Goal: Information Seeking & Learning: Learn about a topic

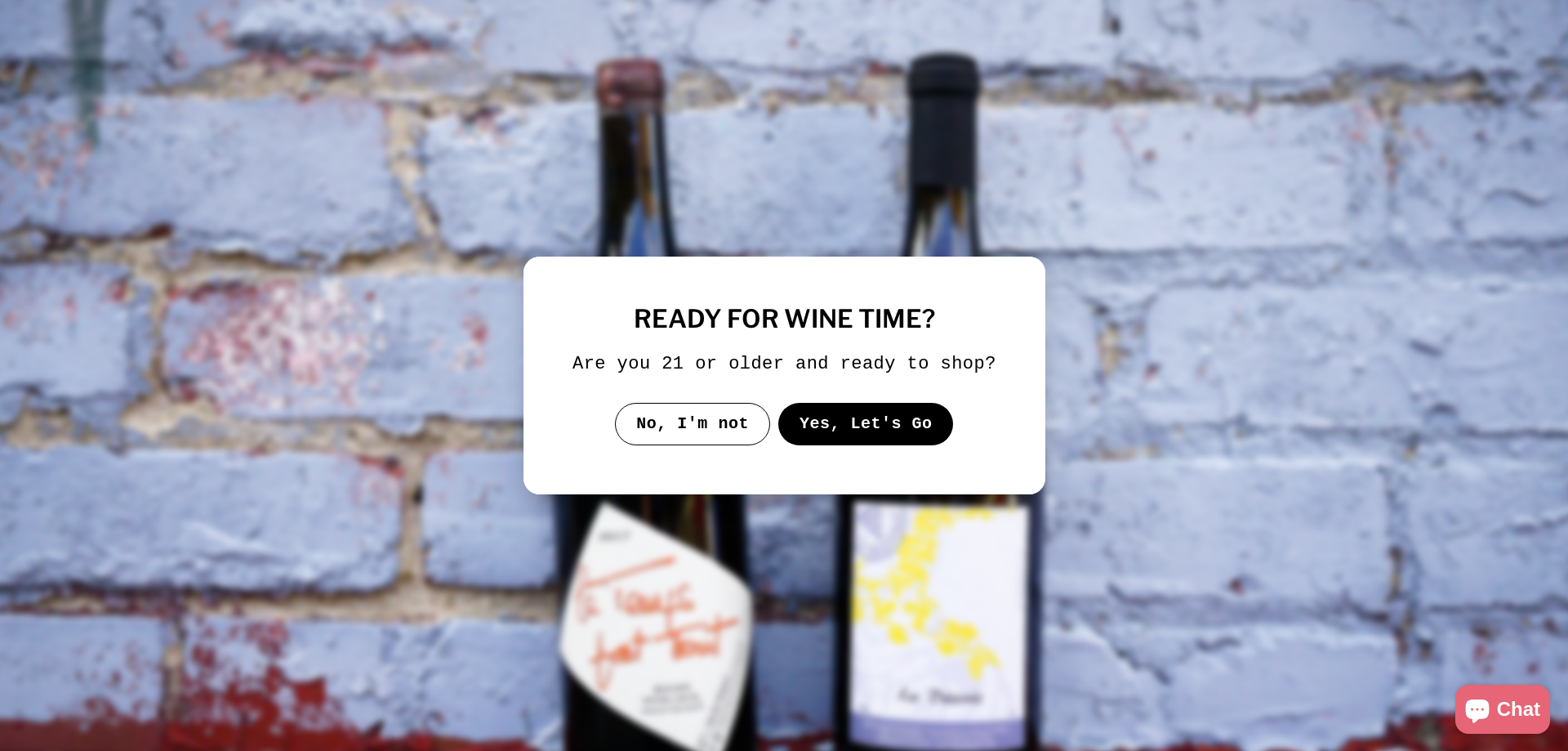
click at [844, 413] on button "Yes, Let's Go" at bounding box center [865, 424] width 176 height 43
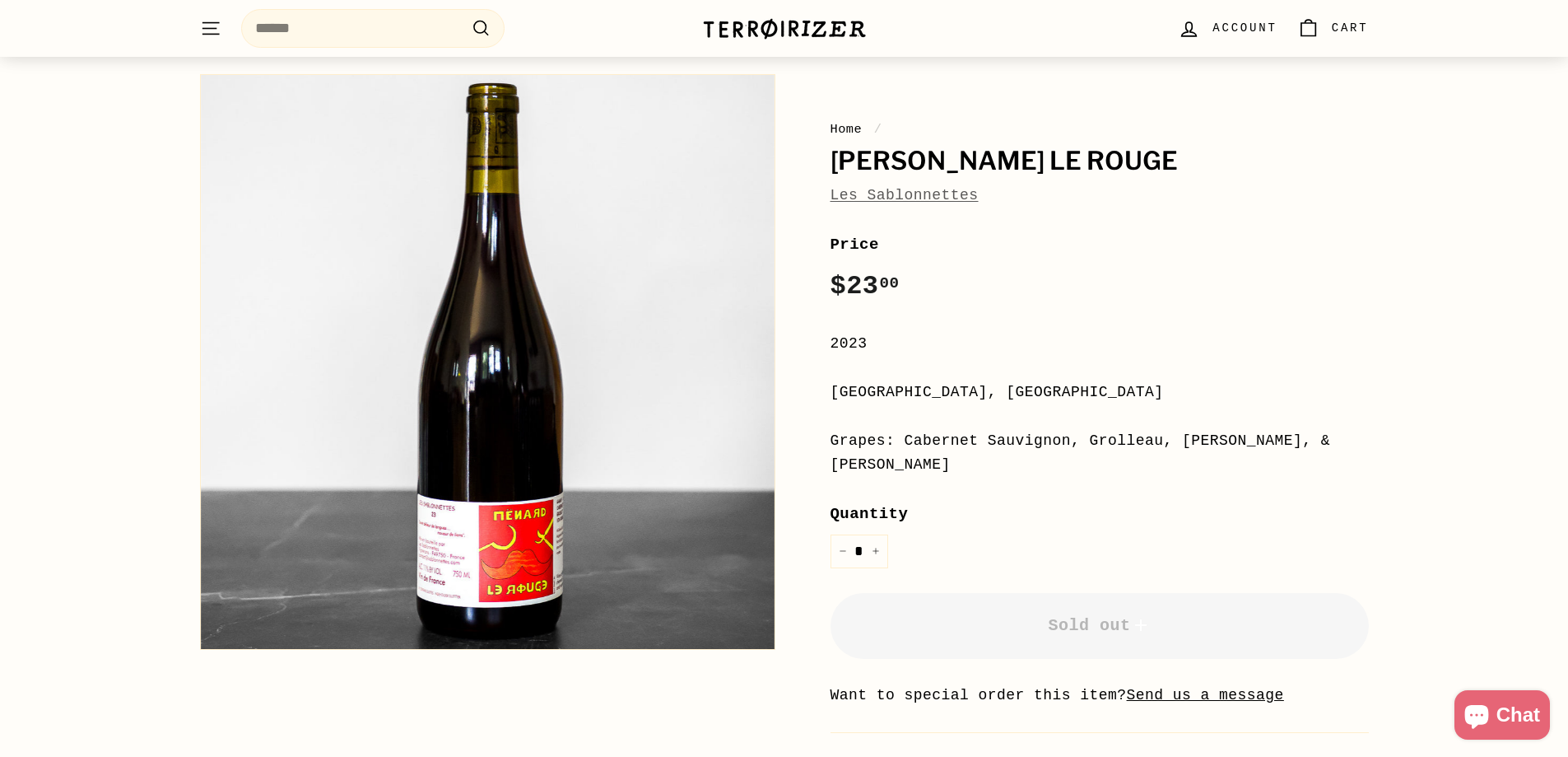
scroll to position [247, 0]
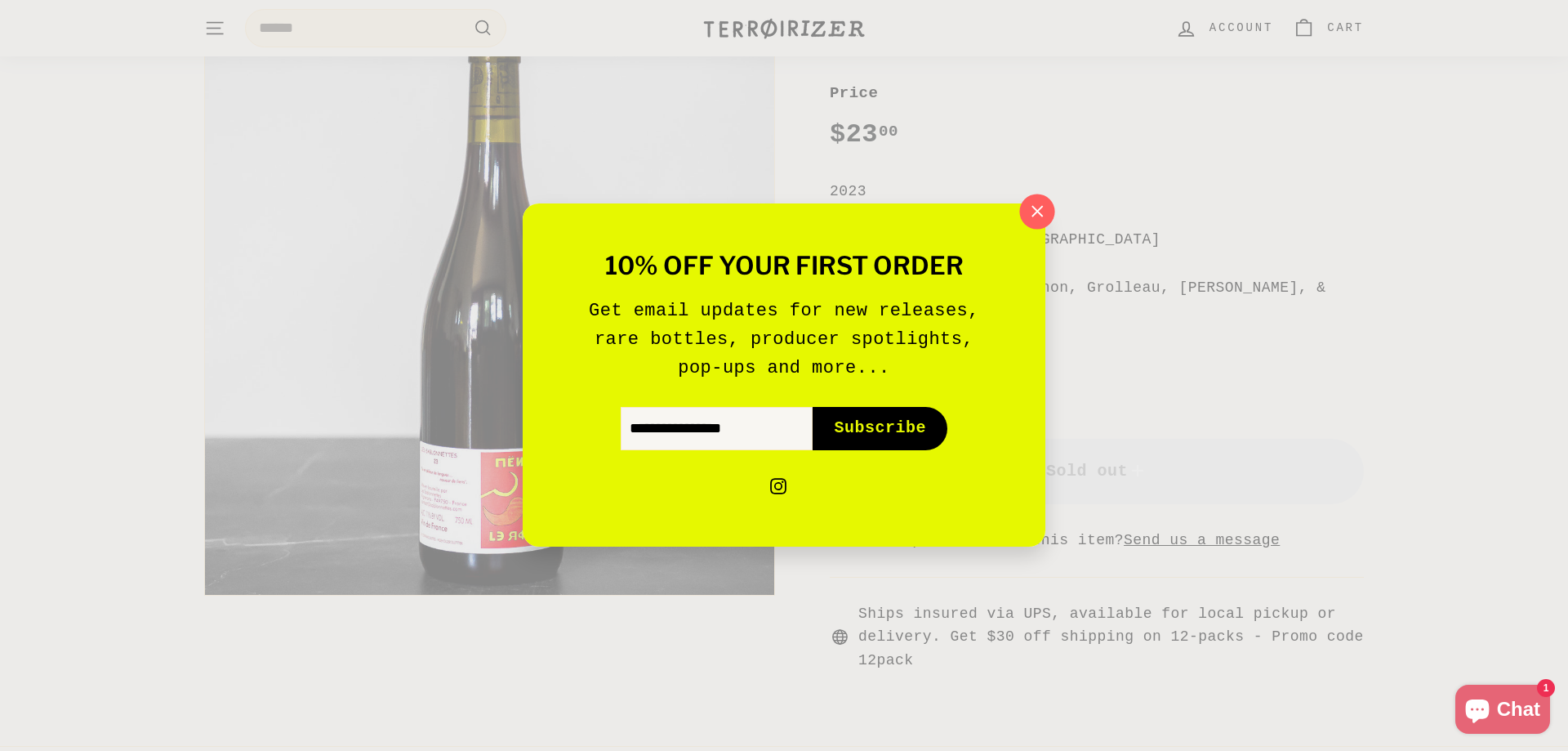
click at [1040, 218] on icon "button" at bounding box center [1038, 212] width 25 height 25
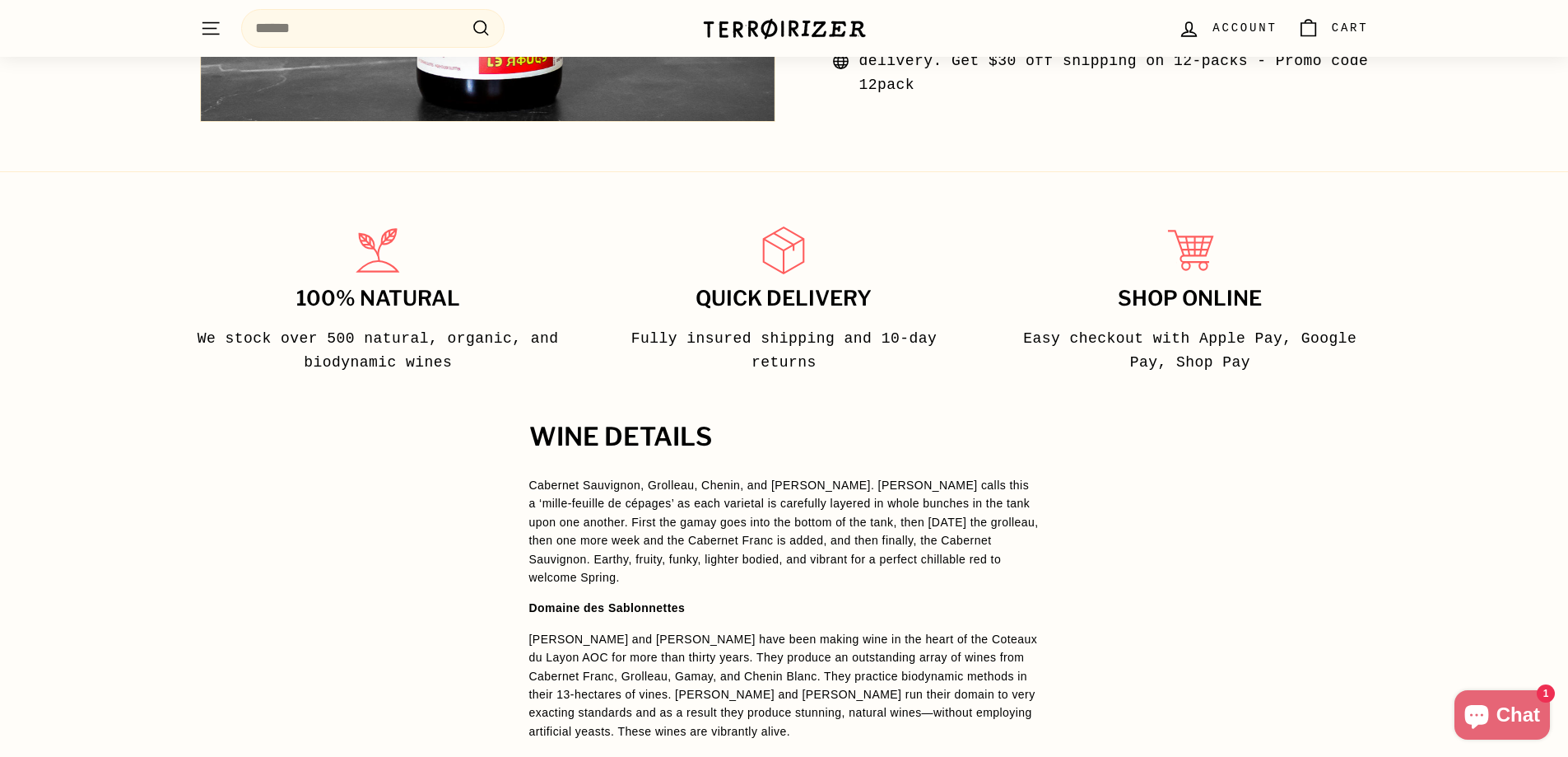
scroll to position [988, 0]
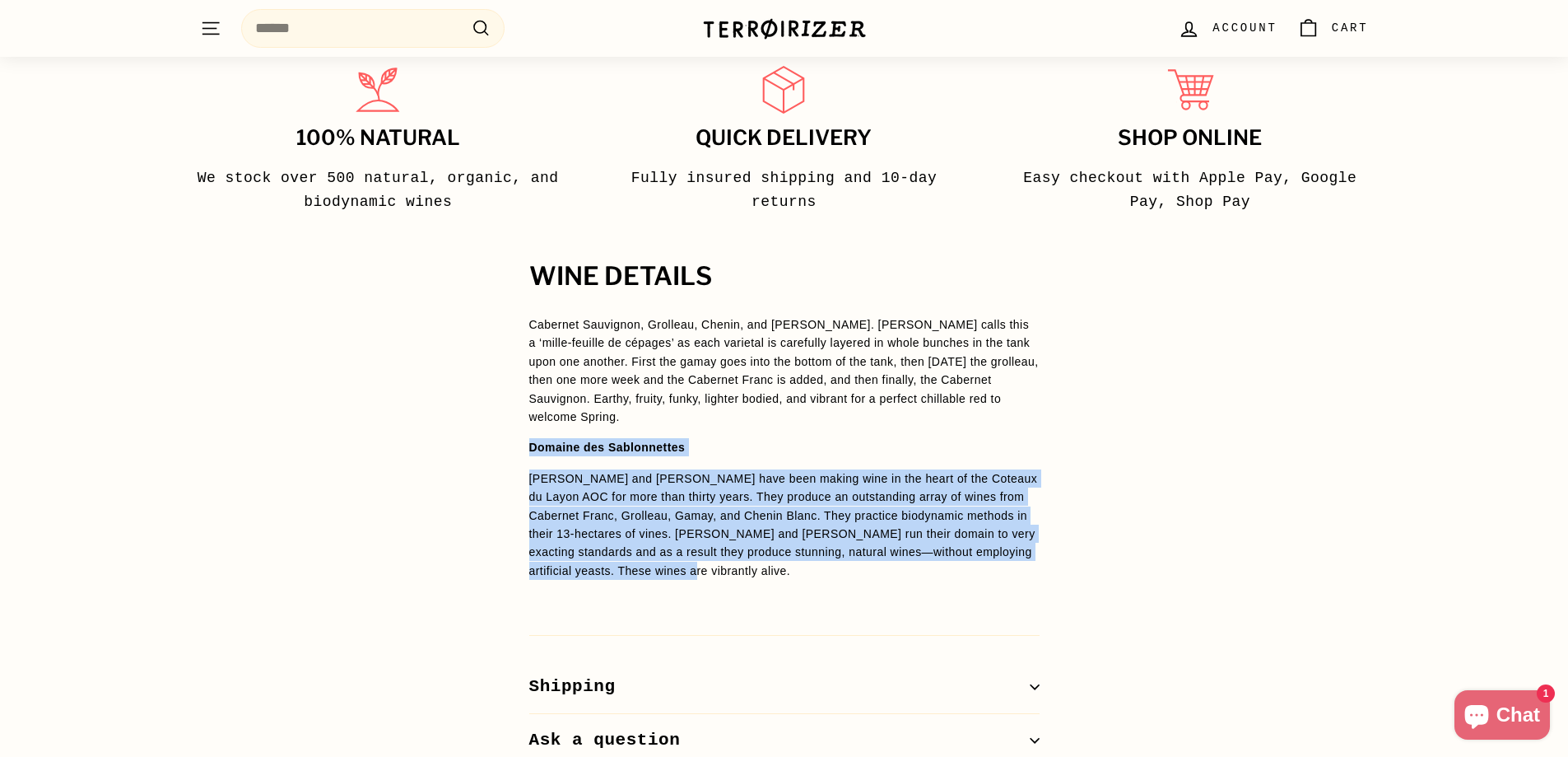
drag, startPoint x: 530, startPoint y: 403, endPoint x: 656, endPoint y: 523, distance: 174.0
click at [656, 523] on span "Cabernet Sauvignon, Grolleau, Chenin, and Gamay. Joel calls this a ‘mille-feuil…" at bounding box center [784, 462] width 510 height 295
copy span "Domaine des Sablonnettes Christine and Joel Menard have been making wine in the…"
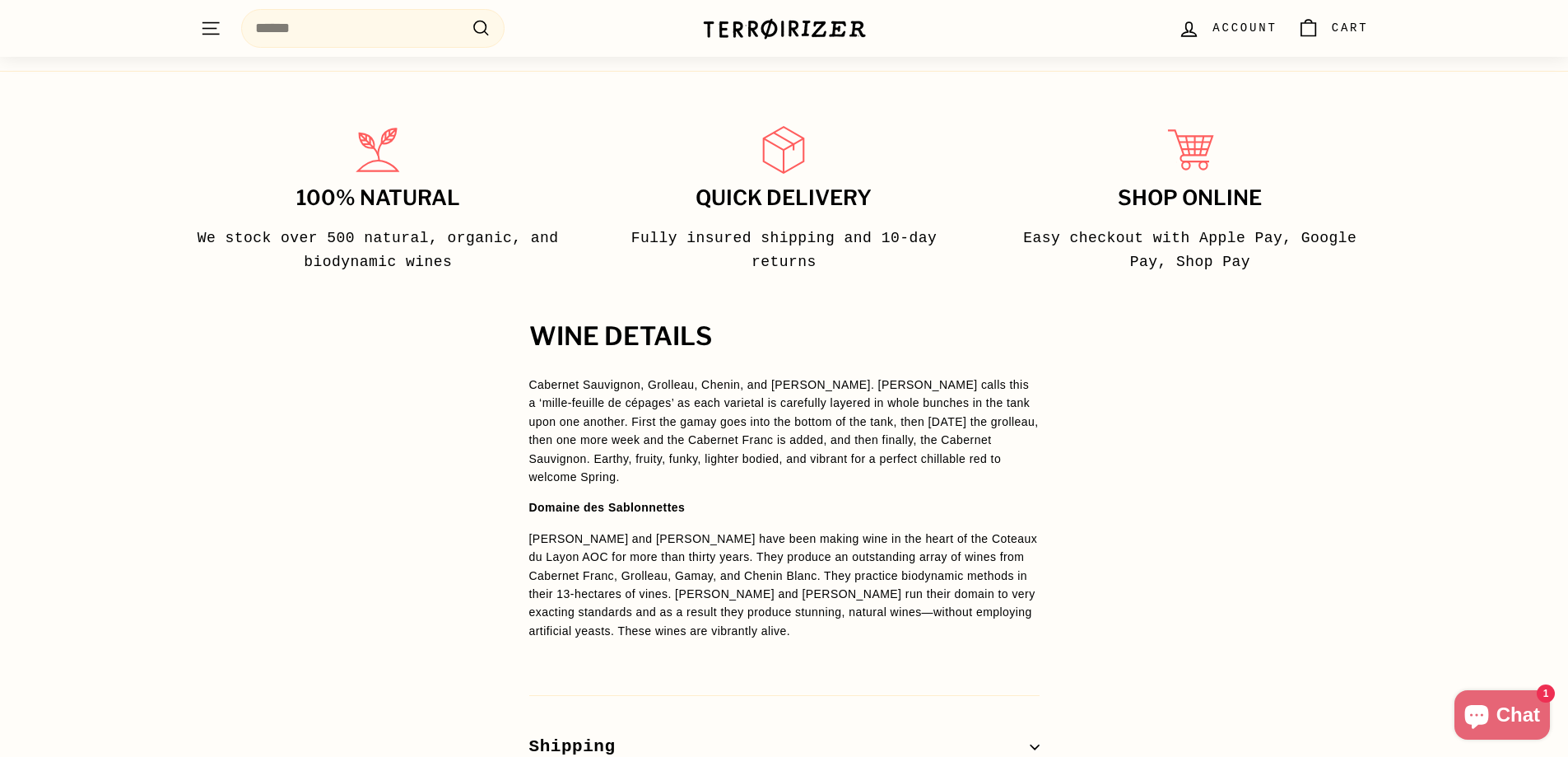
scroll to position [1071, 0]
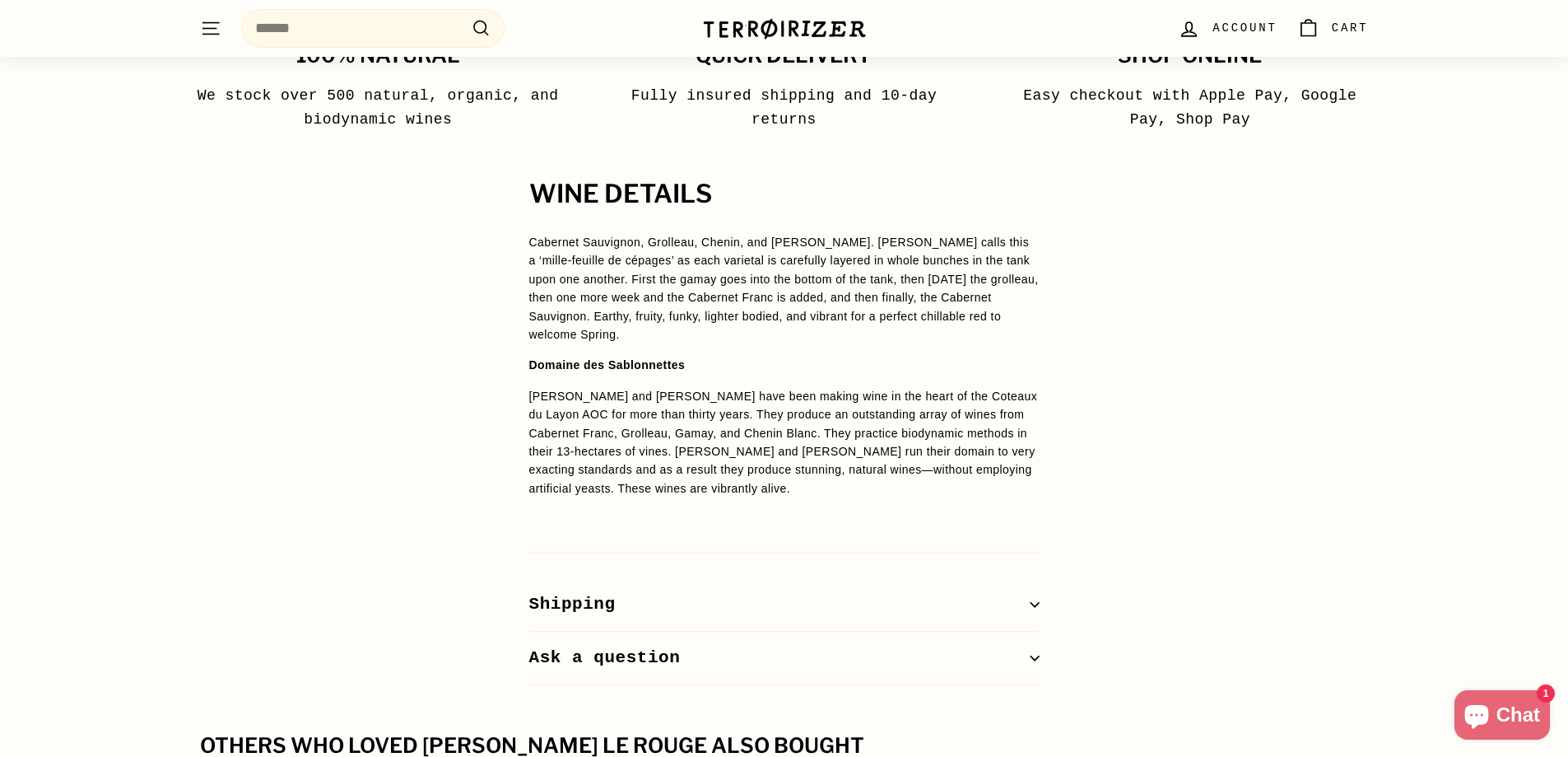
click at [1306, 427] on div "WINE DETAILS Cabernet Sauvignon, Grolleau, Chenin, and Gamay. Joel calls this a…" at bounding box center [784, 432] width 1568 height 504
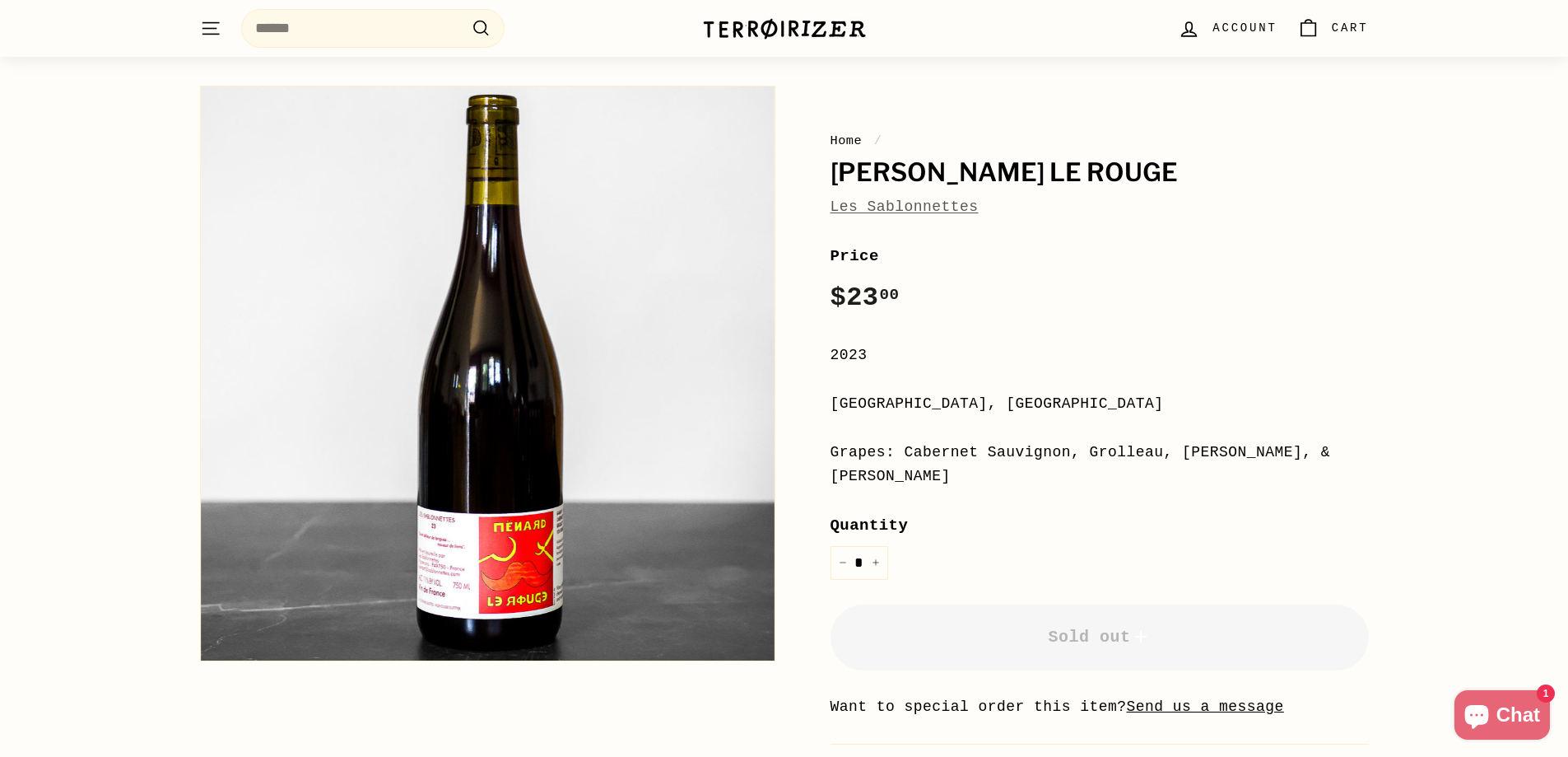
scroll to position [0, 0]
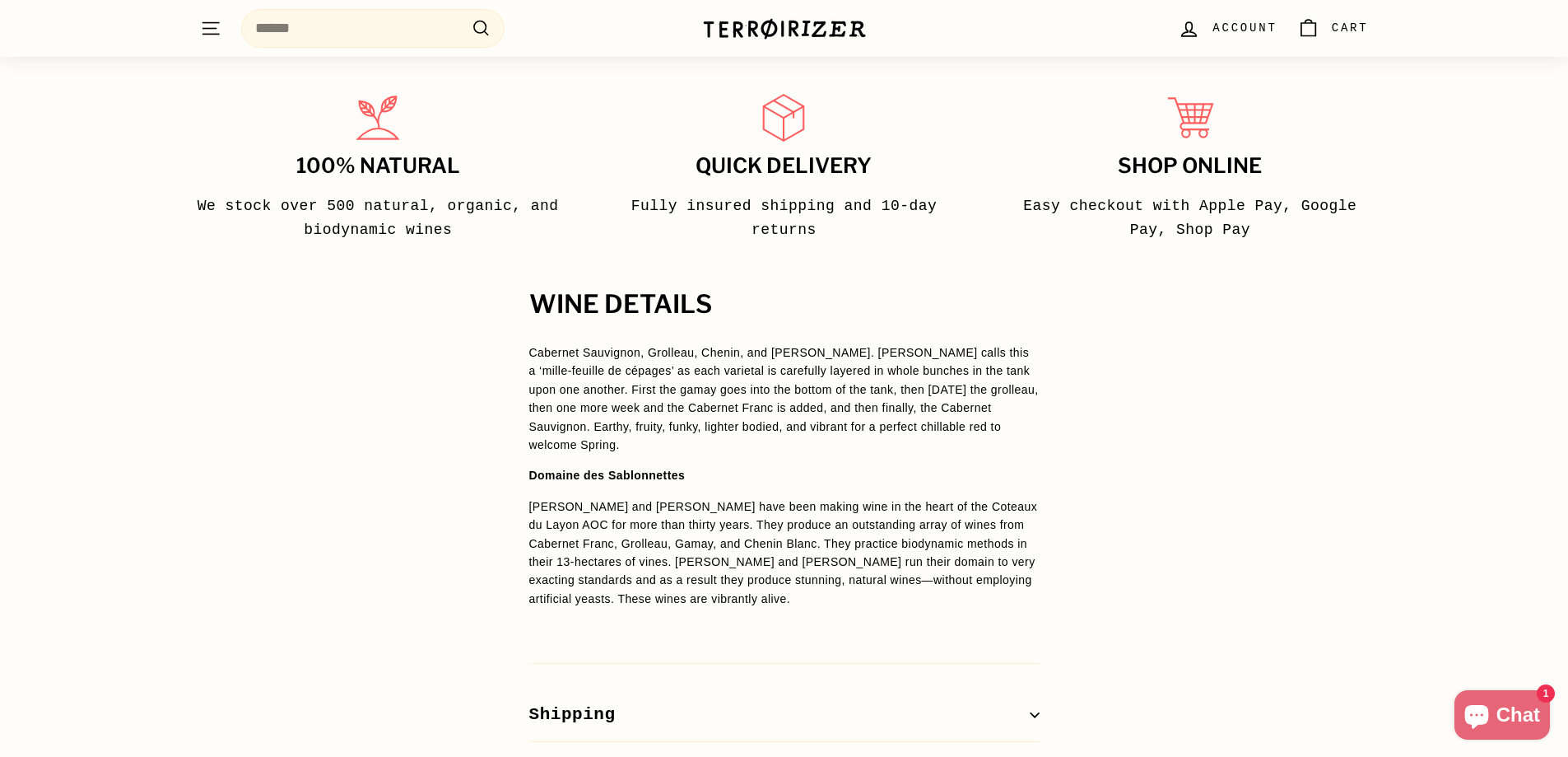
scroll to position [1153, 0]
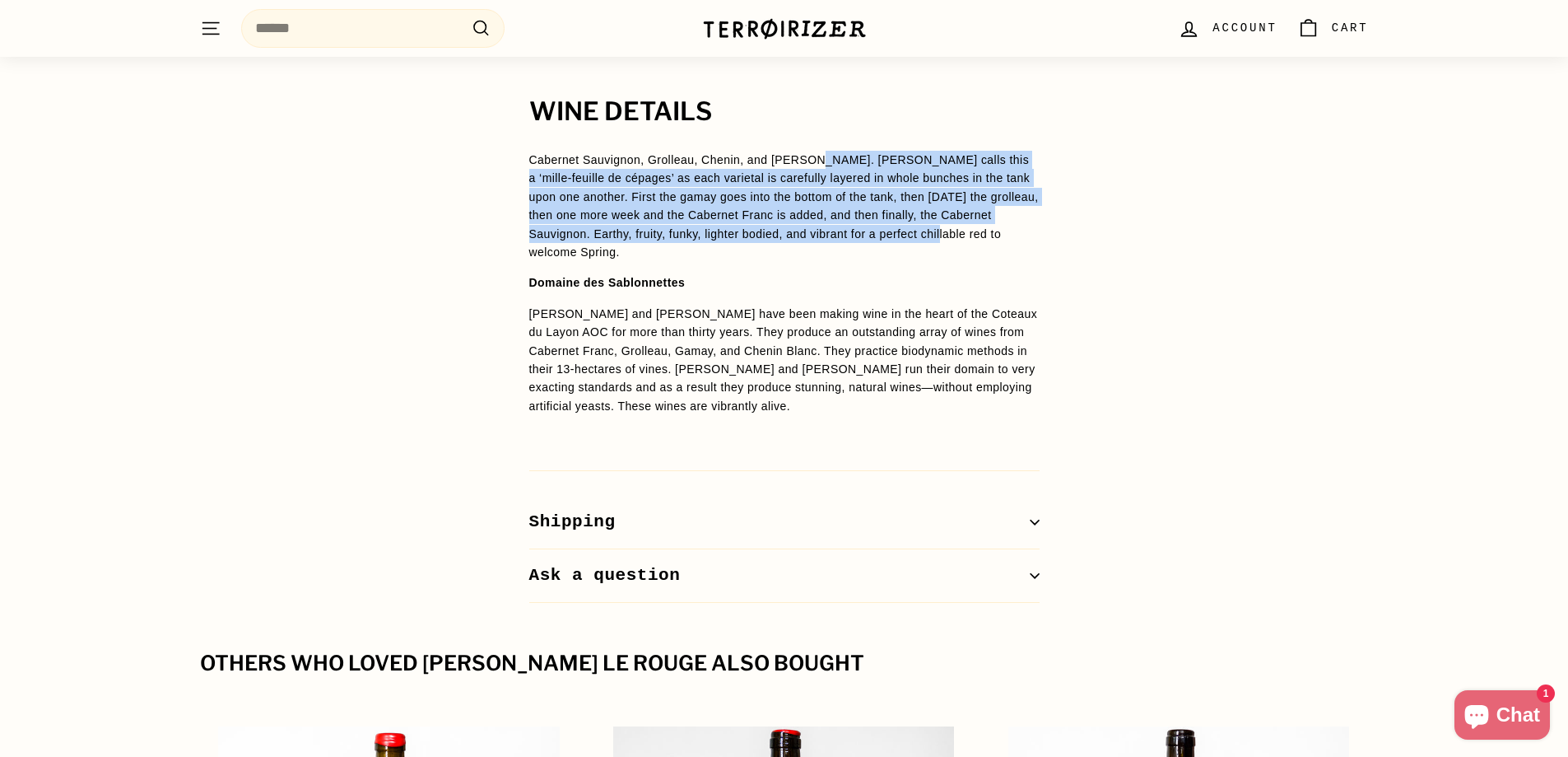
drag, startPoint x: 809, startPoint y: 138, endPoint x: 887, endPoint y: 202, distance: 100.9
click at [887, 202] on span "Cabernet Sauvignon, Grolleau, Chenin, and [PERSON_NAME]. [PERSON_NAME] calls th…" at bounding box center [784, 206] width 510 height 106
copy span "[PERSON_NAME] calls this a ‘mille-feuille de cépages’ as each varietal is caref…"
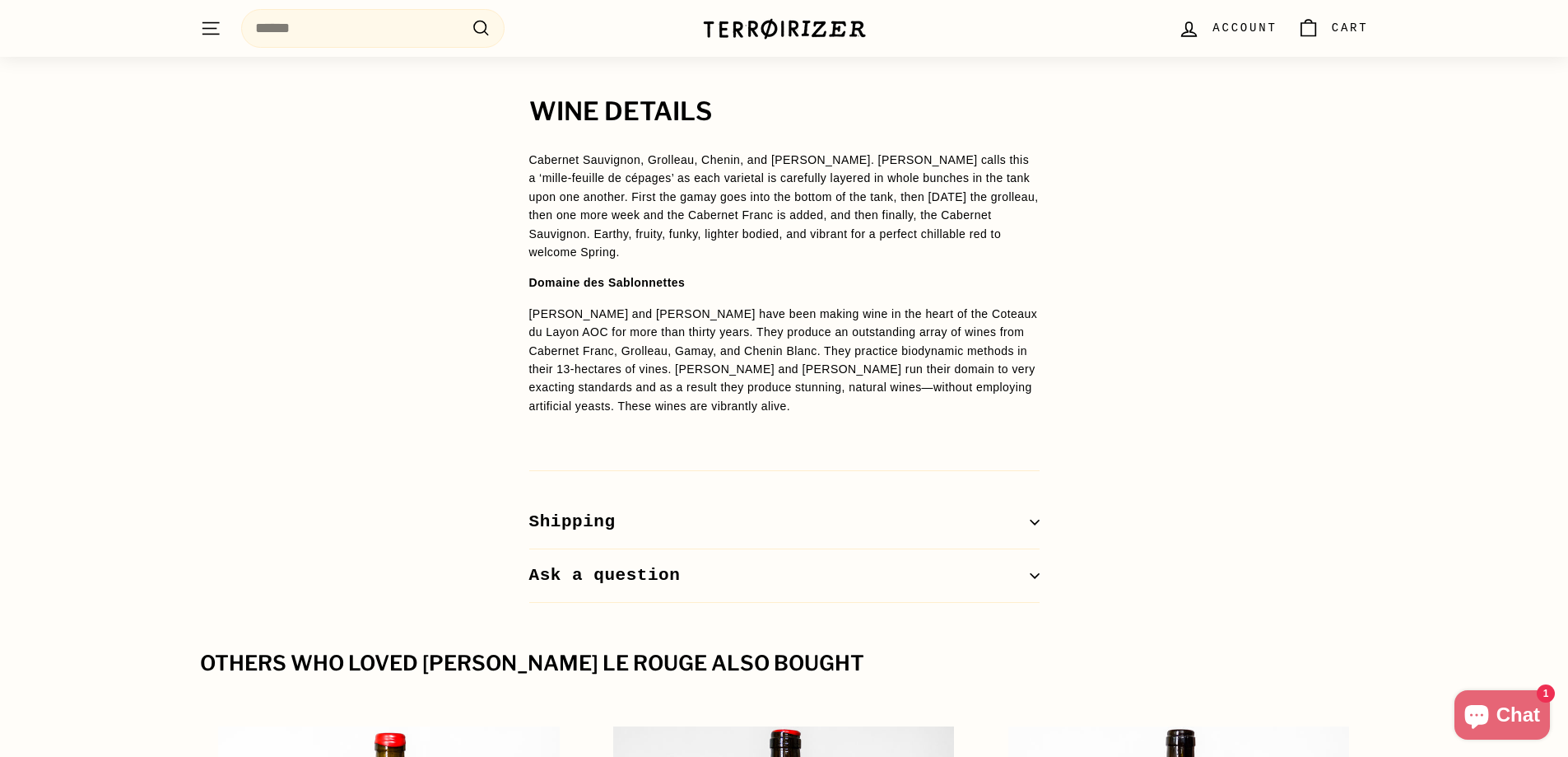
click at [1212, 239] on div "WINE DETAILS Cabernet Sauvignon, Grolleau, Chenin, and Gamay. Joel calls this a…" at bounding box center [784, 349] width 1568 height 504
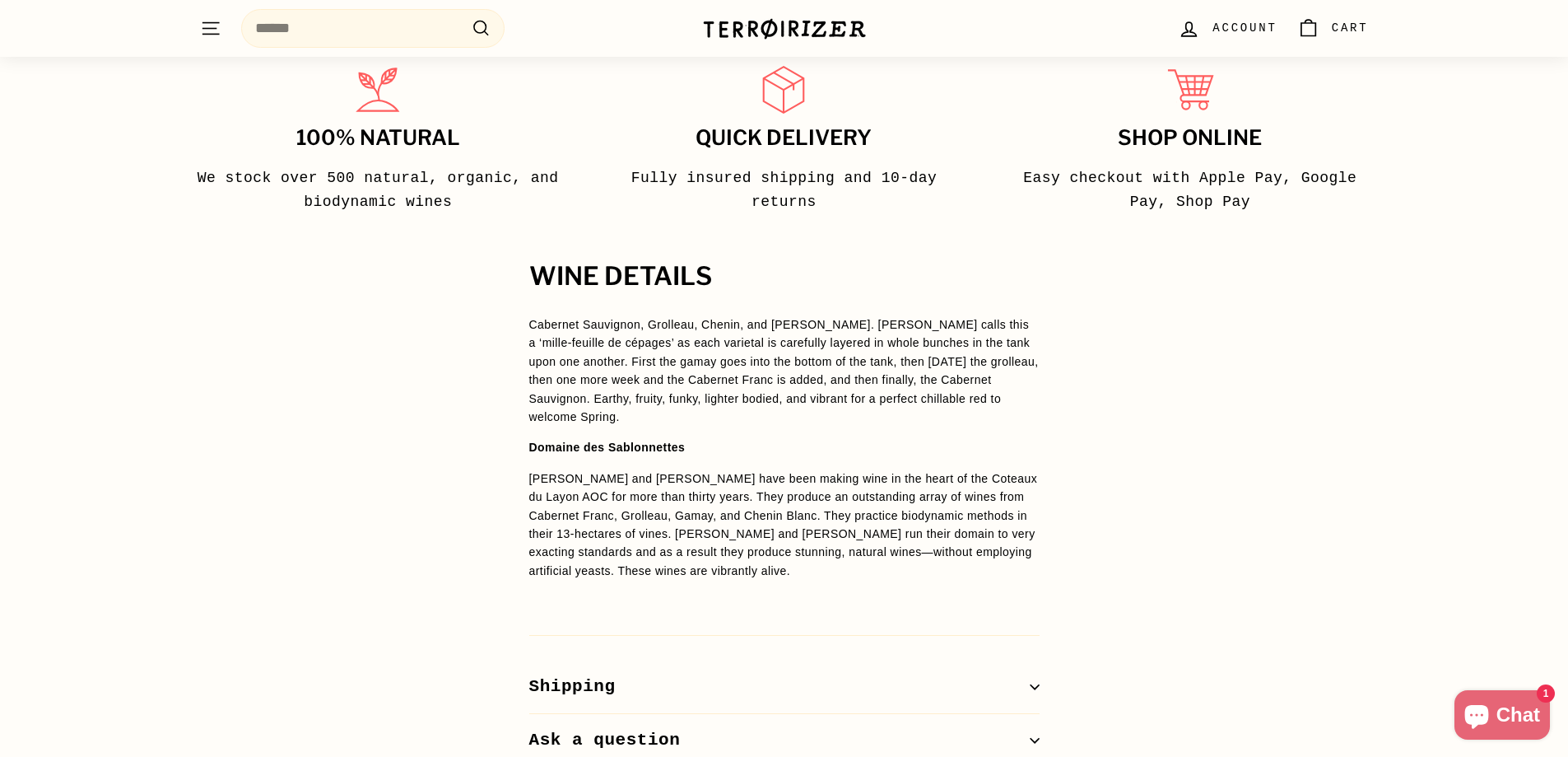
drag, startPoint x: 1398, startPoint y: 602, endPoint x: 1253, endPoint y: 563, distance: 150.2
click at [1398, 598] on div "WINE DETAILS Cabernet Sauvignon, Grolleau, Chenin, and Gamay. Joel calls this a…" at bounding box center [784, 514] width 1568 height 504
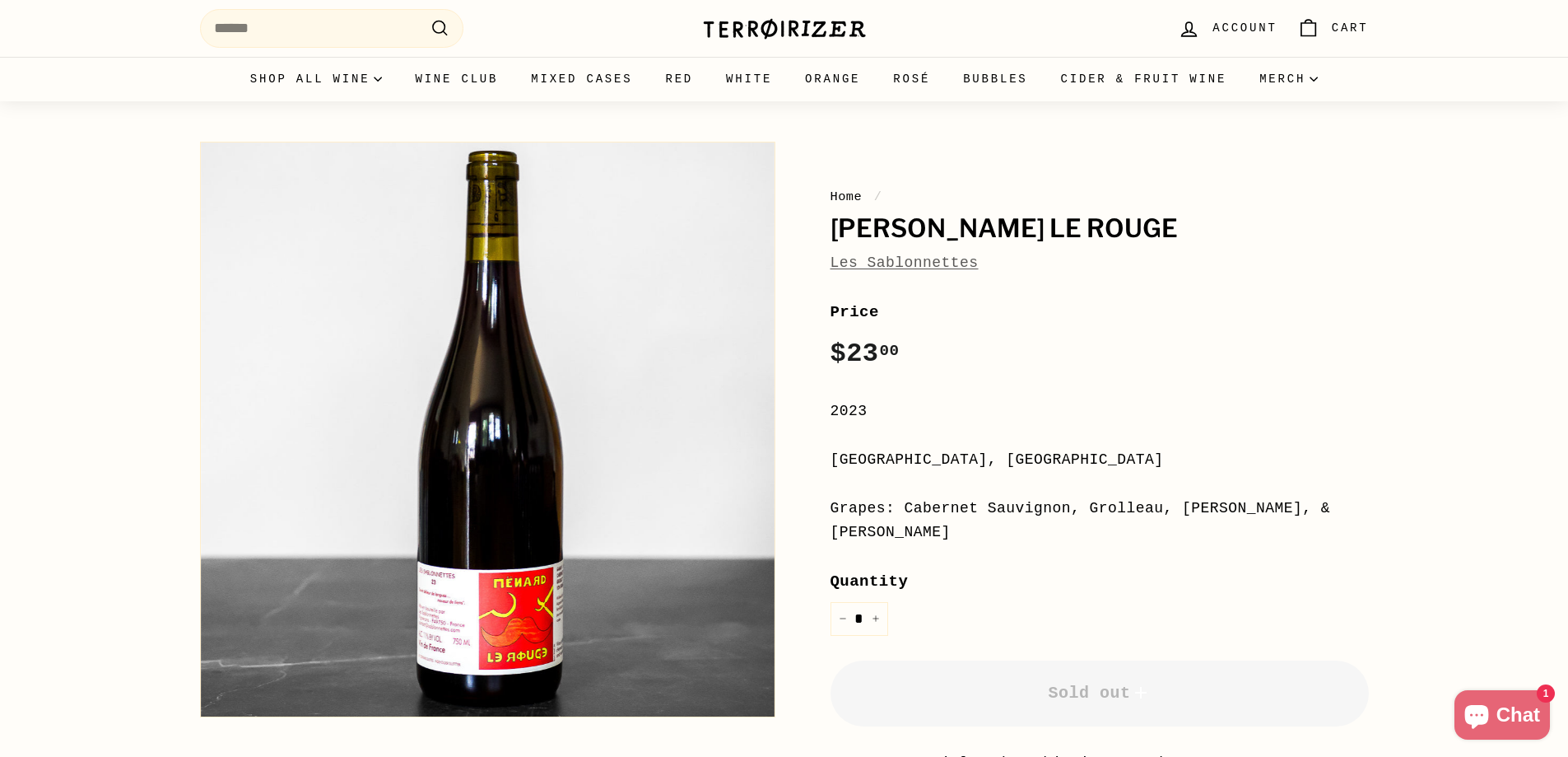
scroll to position [0, 0]
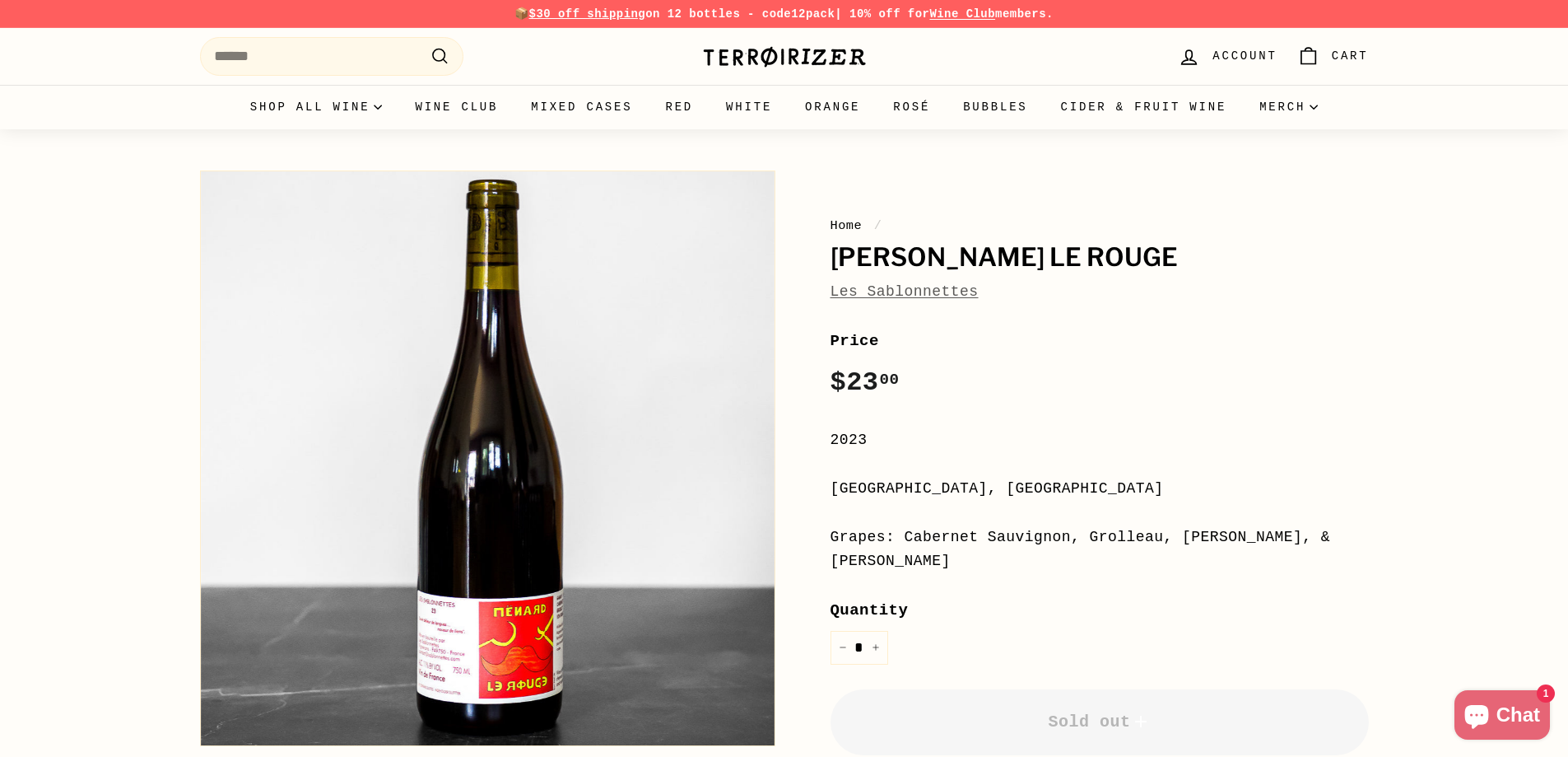
click at [438, 57] on icon ".cls-1{fill:none;stroke:#000;stroke-miterlimit:10;stroke-width:2px}" at bounding box center [440, 56] width 21 height 21
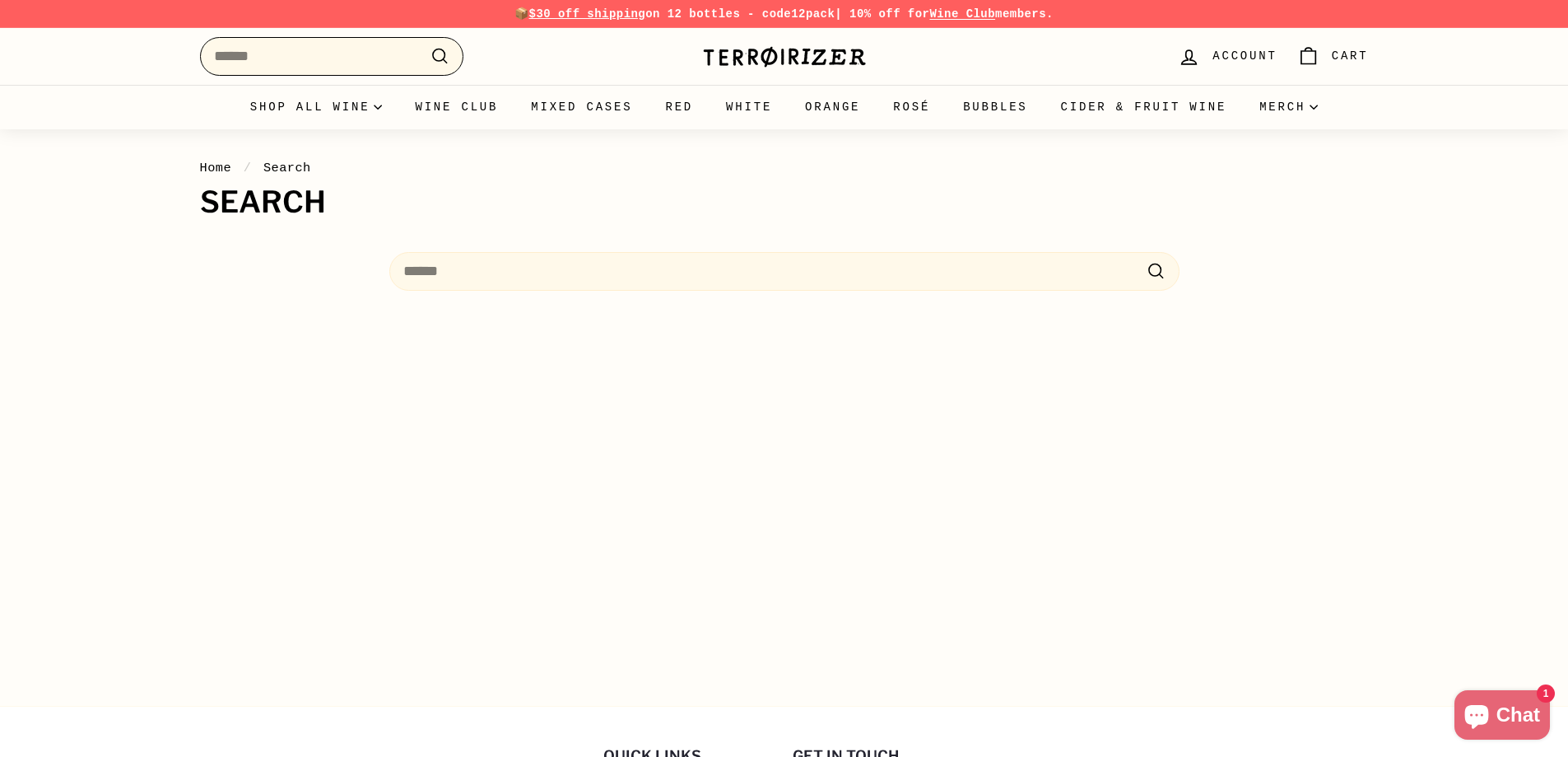
click at [344, 53] on input "Search" at bounding box center [331, 56] width 263 height 39
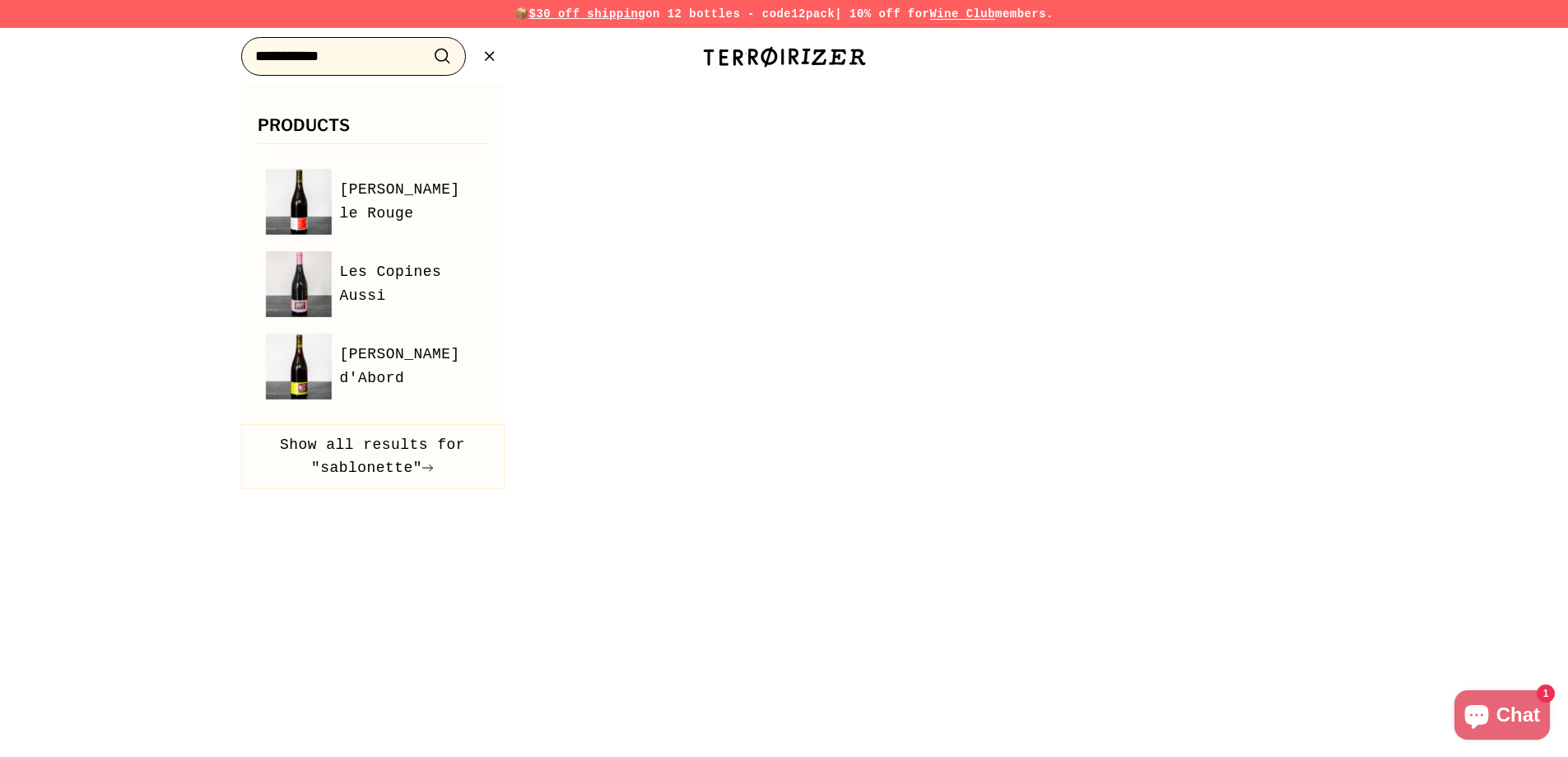
type input "**********"
click at [427, 44] on button ".cls-1{fill:none;stroke:#000;stroke-miterlimit:10;stroke-width:2px} Search" at bounding box center [442, 56] width 30 height 25
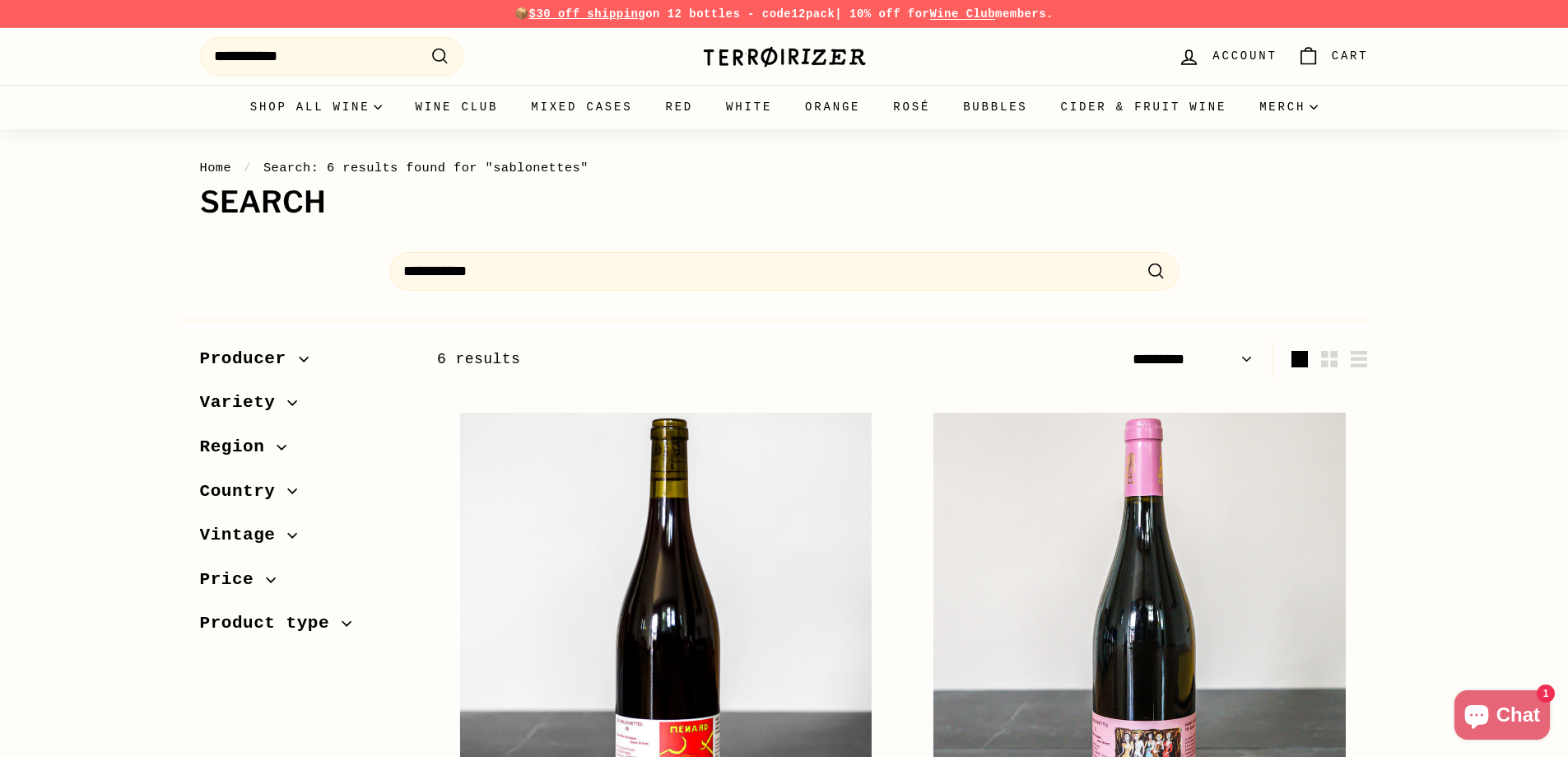
select select "*********"
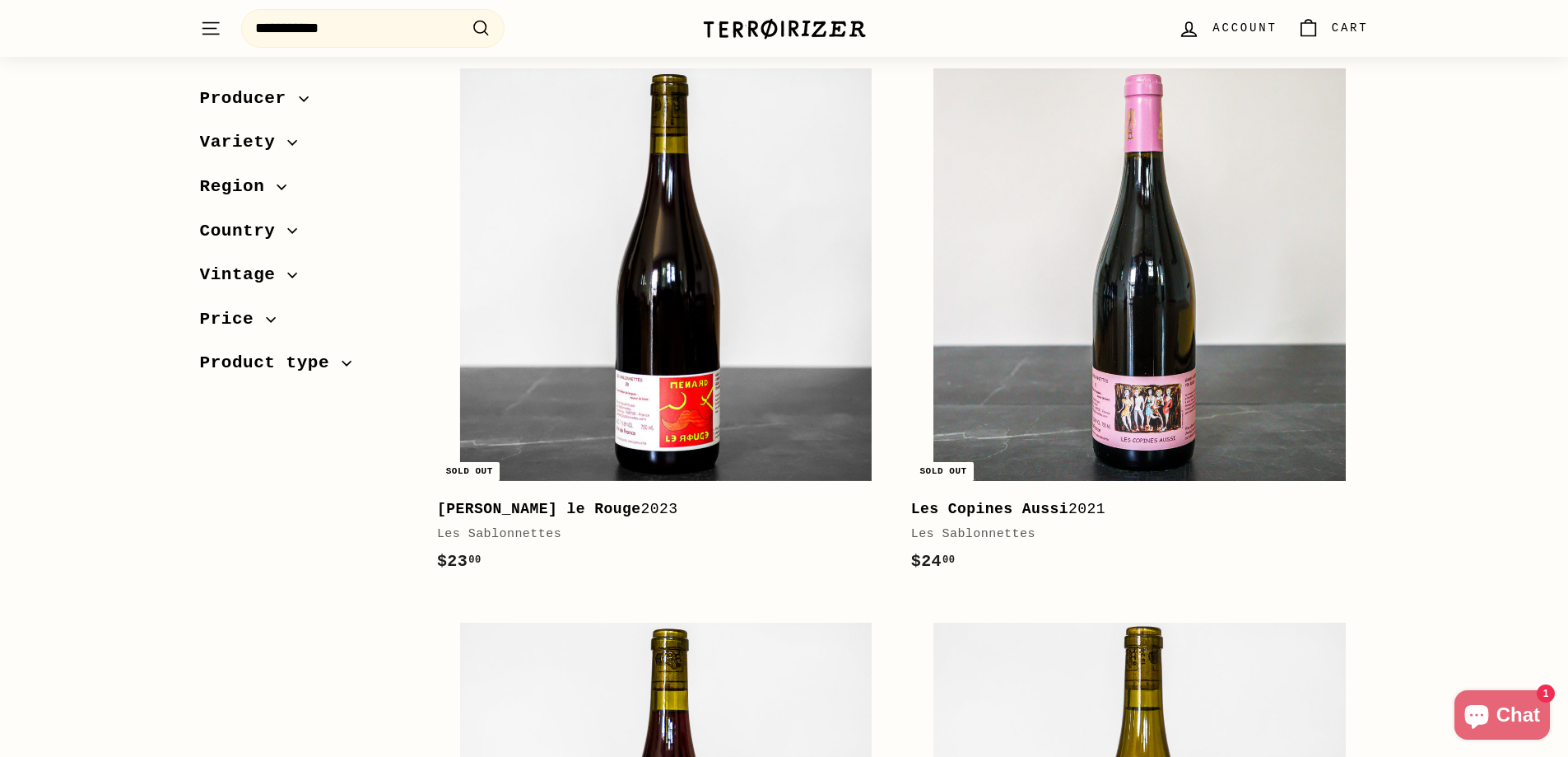
scroll to position [741, 0]
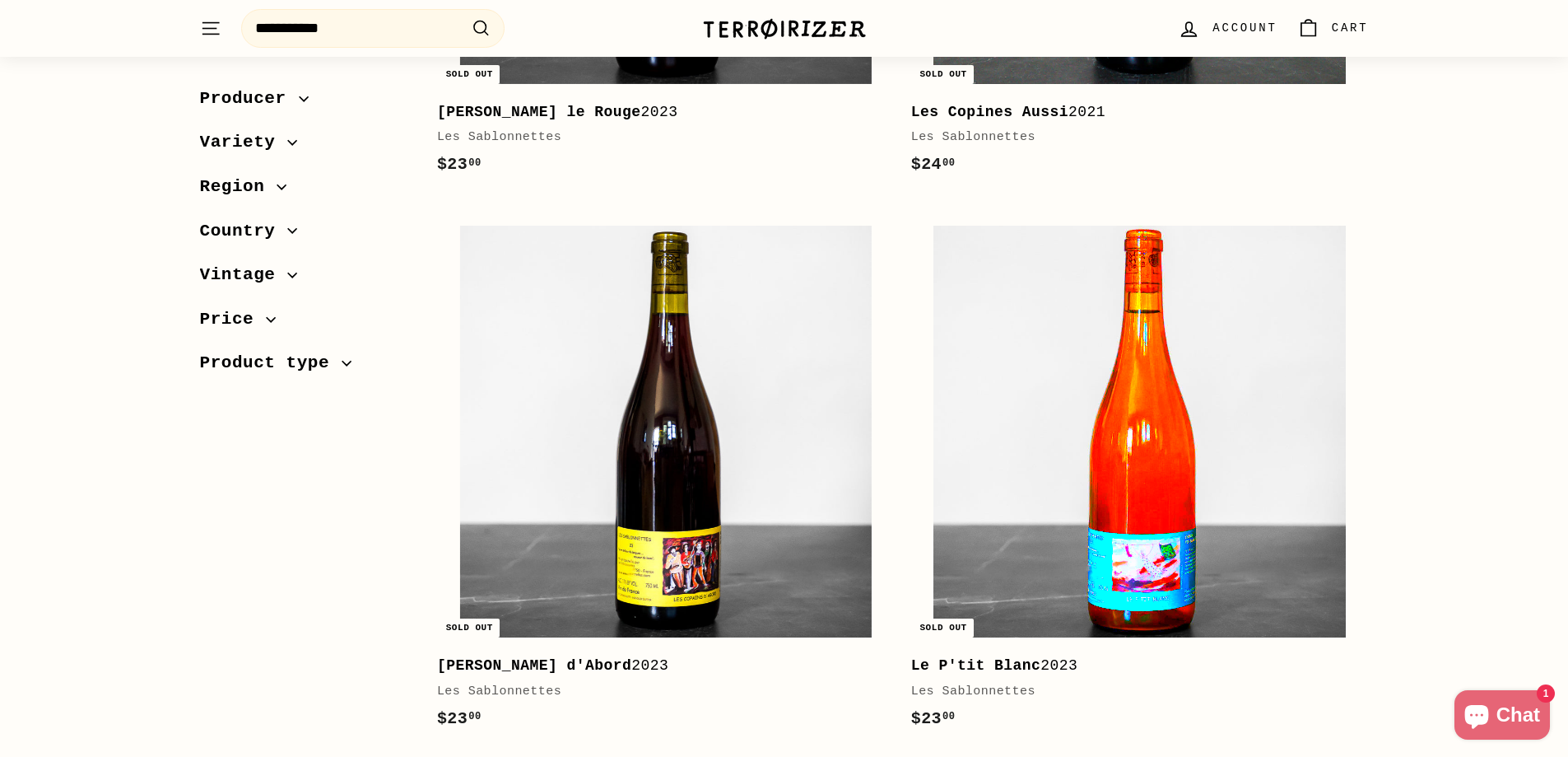
click at [1149, 437] on img at bounding box center [1139, 432] width 412 height 412
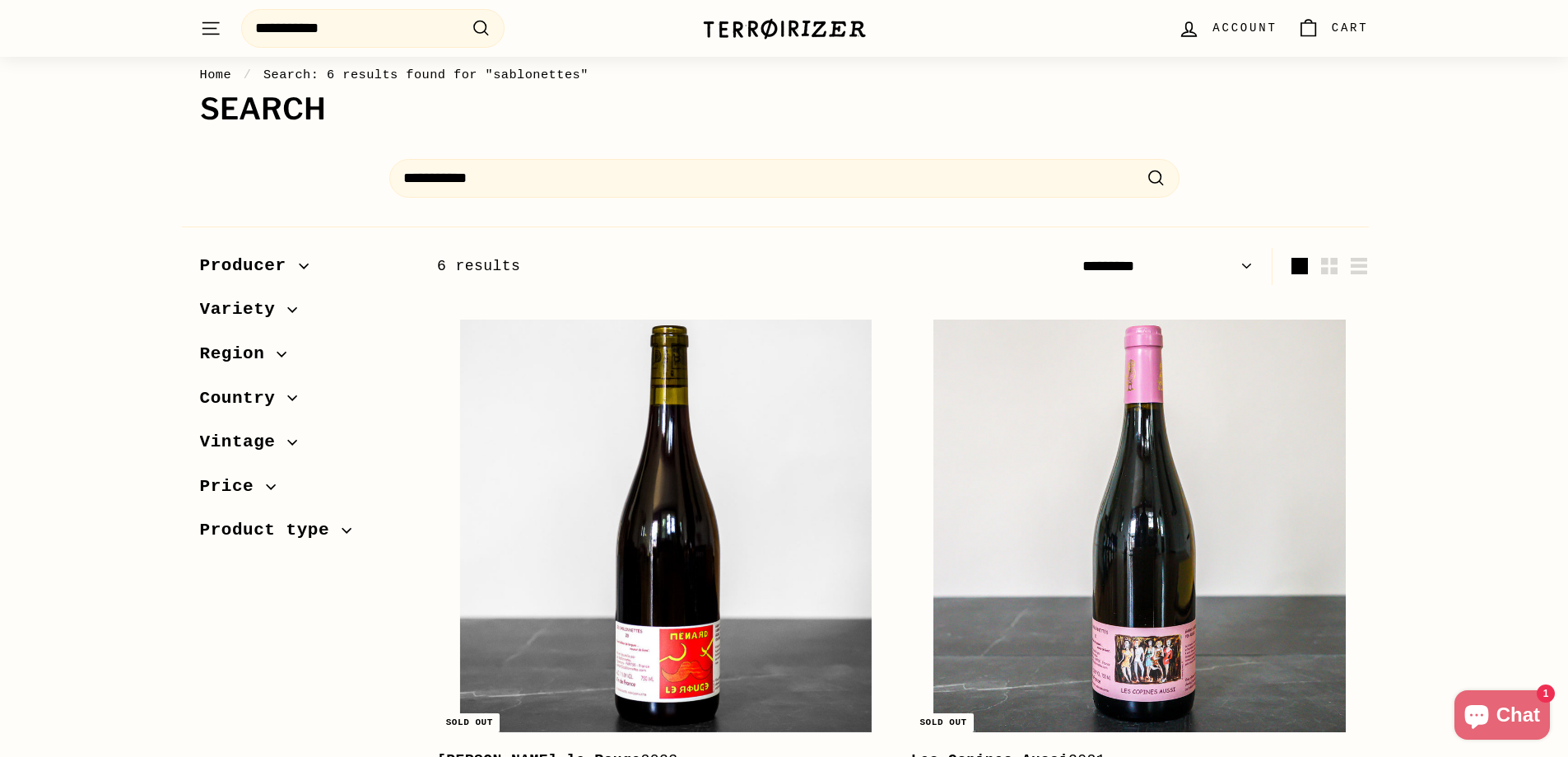
scroll to position [0, 0]
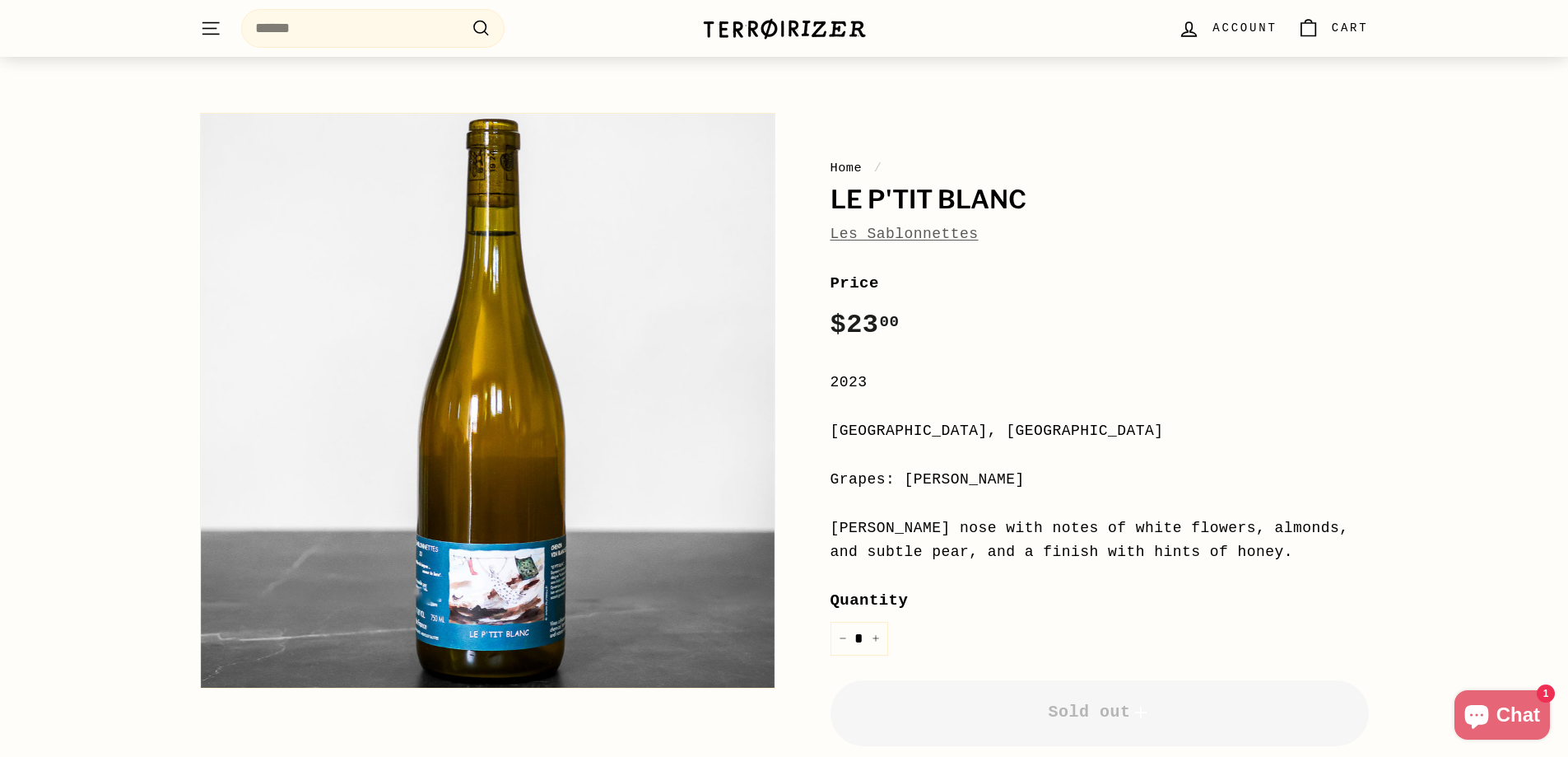
scroll to position [330, 0]
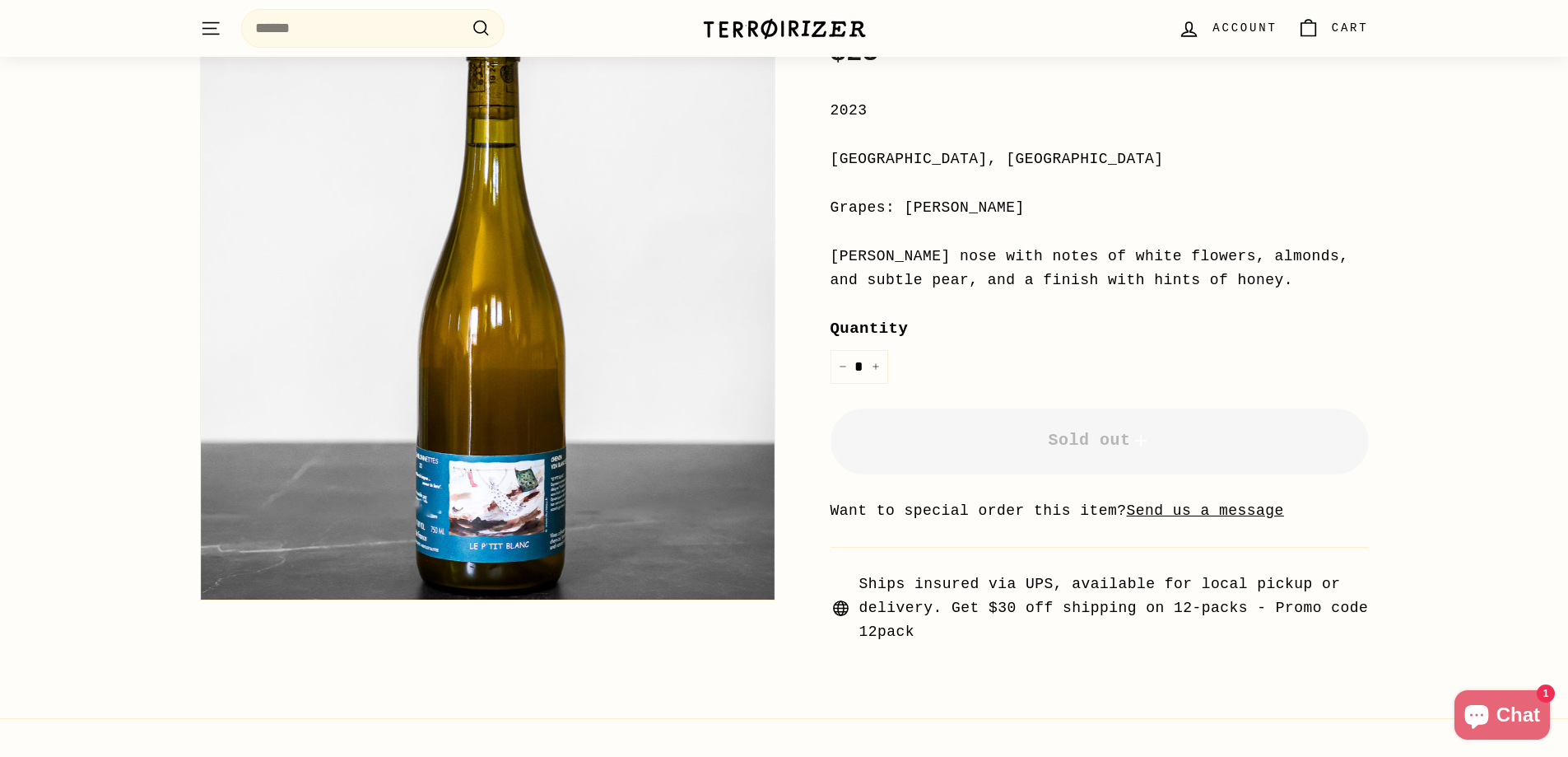
click at [1066, 216] on div "Grapes: [PERSON_NAME]" at bounding box center [1099, 208] width 538 height 24
